Goal: Go to known website: Go to known website

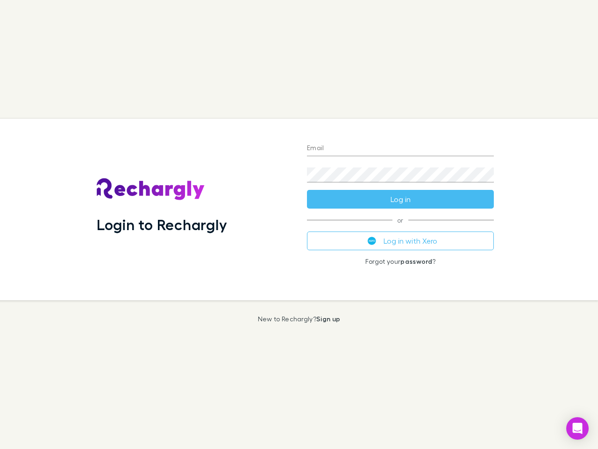
click at [299, 224] on div "Login to Rechargly" at bounding box center [194, 209] width 210 height 181
click at [401, 149] on input "Email" at bounding box center [400, 148] width 187 height 15
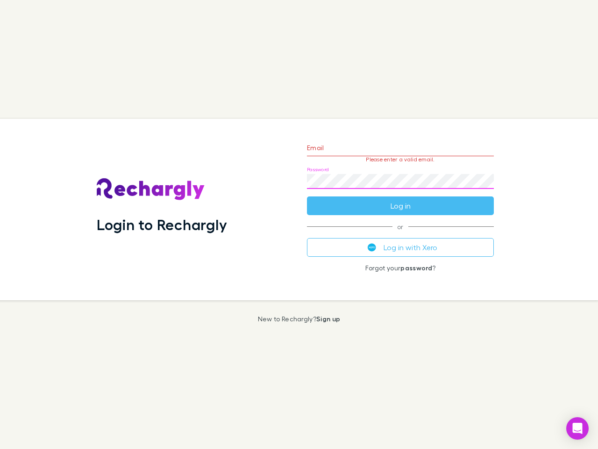
click at [401, 199] on form "Email Please enter a valid email. Password Log in" at bounding box center [400, 174] width 187 height 81
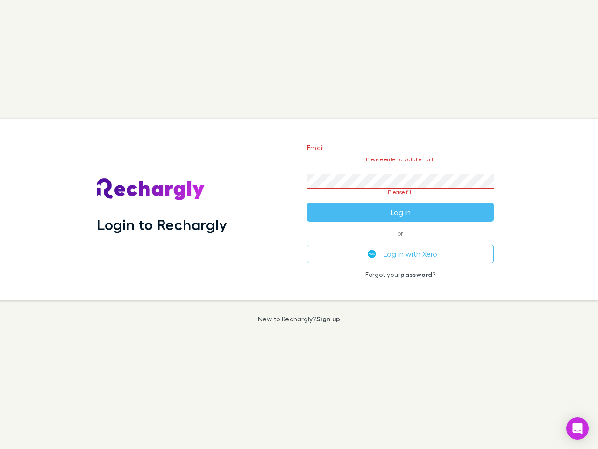
click at [401, 241] on div "Email Please enter a valid email. Password Please fill Log in or Log in with Xe…" at bounding box center [401, 209] width 202 height 181
click at [578, 428] on icon "Open Intercom Messenger" at bounding box center [578, 428] width 10 height 11
